Goal: Task Accomplishment & Management: Manage account settings

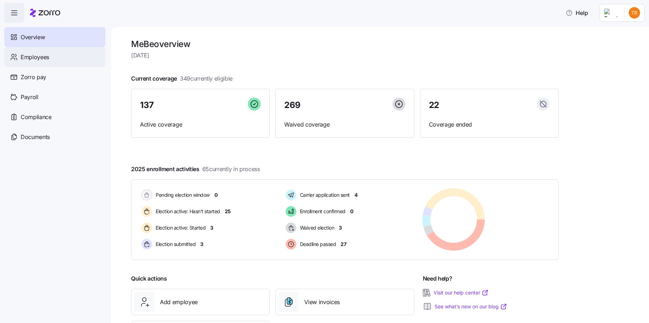
click at [32, 58] on span "Employees" at bounding box center [35, 57] width 29 height 9
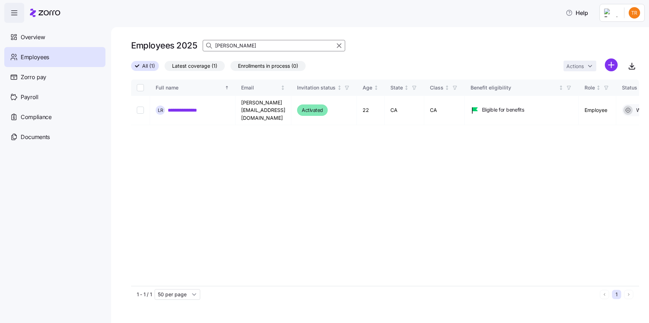
drag, startPoint x: 341, startPoint y: 48, endPoint x: 254, endPoint y: 46, distance: 87.7
click at [341, 48] on icon "button" at bounding box center [339, 45] width 8 height 9
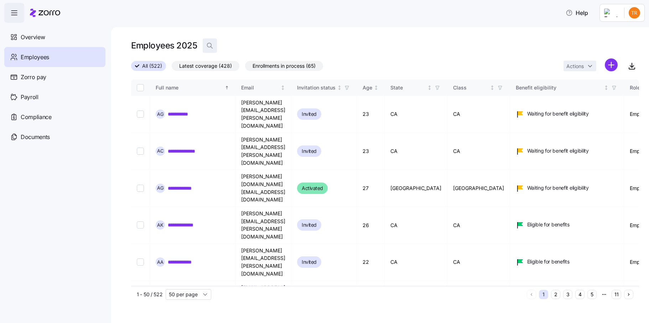
click at [212, 45] on icon "button" at bounding box center [209, 45] width 7 height 7
click at [264, 47] on input at bounding box center [274, 45] width 143 height 11
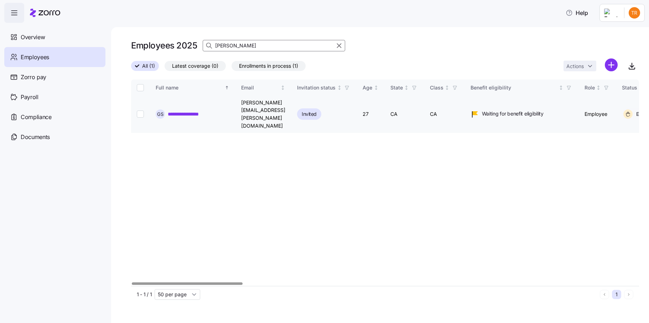
type input "[PERSON_NAME]"
click at [138, 110] on input "Select record 1" at bounding box center [140, 113] width 7 height 7
checkbox input "true"
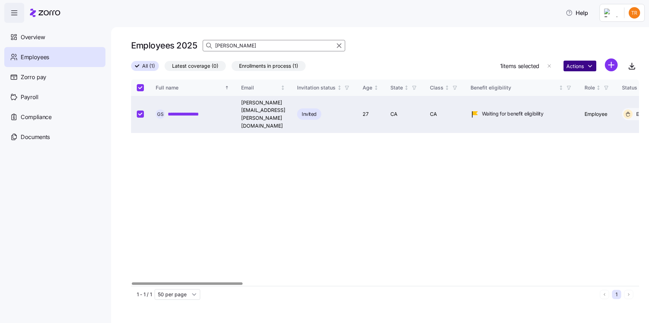
click at [571, 67] on html "**********" at bounding box center [324, 159] width 649 height 319
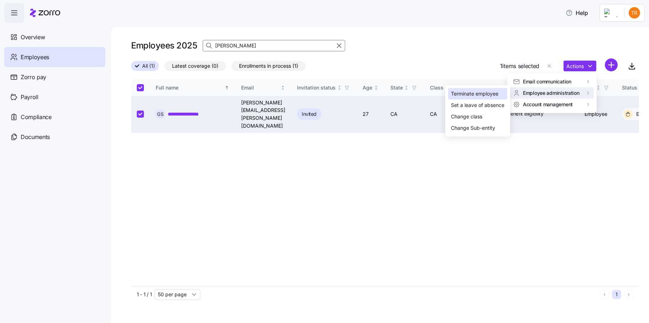
click at [489, 95] on div "Terminate employee" at bounding box center [474, 94] width 47 height 8
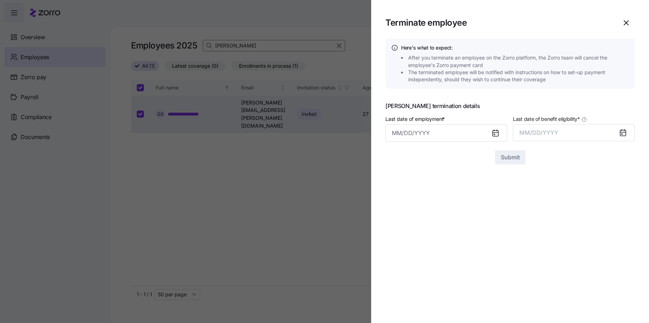
click at [493, 135] on icon at bounding box center [496, 133] width 6 height 6
click at [462, 134] on input "Last date of employment *" at bounding box center [447, 132] width 122 height 17
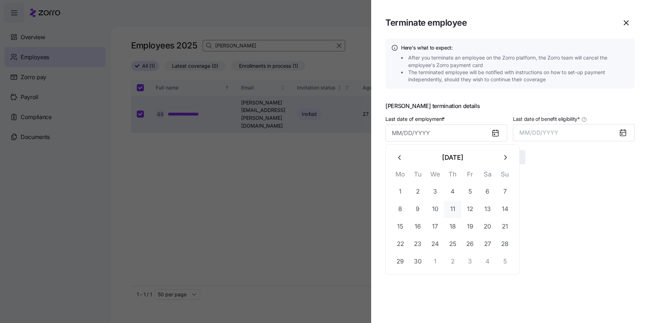
click at [450, 208] on button "11" at bounding box center [452, 209] width 17 height 17
type input "[DATE]"
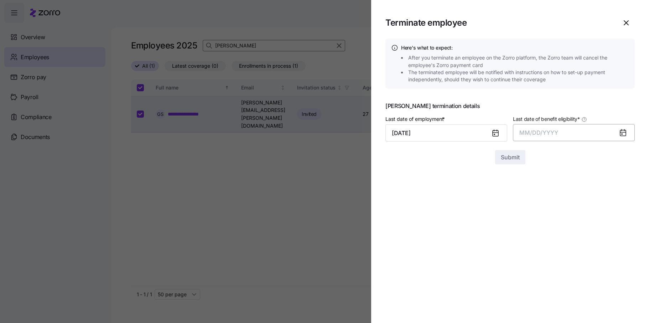
click at [530, 130] on span "MM/DD/YYYY" at bounding box center [539, 132] width 39 height 7
click at [625, 212] on button "Sep" at bounding box center [621, 212] width 41 height 17
click at [498, 154] on button "Submit" at bounding box center [510, 157] width 30 height 14
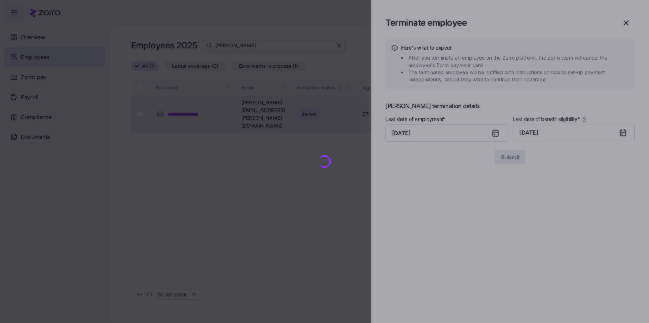
checkbox input "false"
